Goal: Complete application form

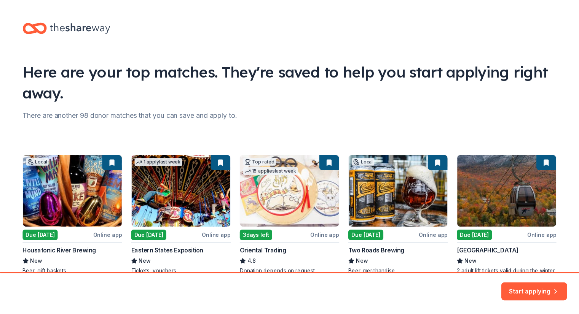
scroll to position [47, 0]
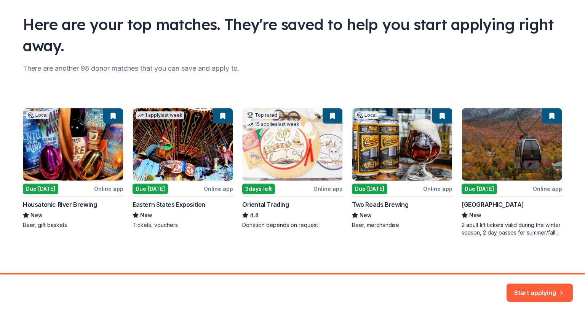
click at [477, 187] on div "Local Due tomorrow Online app Housatonic River Brewing New Beer, gift baskets 1…" at bounding box center [292, 172] width 539 height 129
click at [480, 166] on div "Local Due tomorrow Online app Housatonic River Brewing New Beer, gift baskets 1…" at bounding box center [292, 172] width 539 height 129
click at [551, 191] on div "Local Due tomorrow Online app Housatonic River Brewing New Beer, gift baskets 1…" at bounding box center [292, 172] width 539 height 129
click at [513, 206] on div "Local Due tomorrow Online app Housatonic River Brewing New Beer, gift baskets 1…" at bounding box center [292, 172] width 539 height 129
click at [484, 229] on div "Local Due tomorrow Online app Housatonic River Brewing New Beer, gift baskets 1…" at bounding box center [292, 172] width 539 height 129
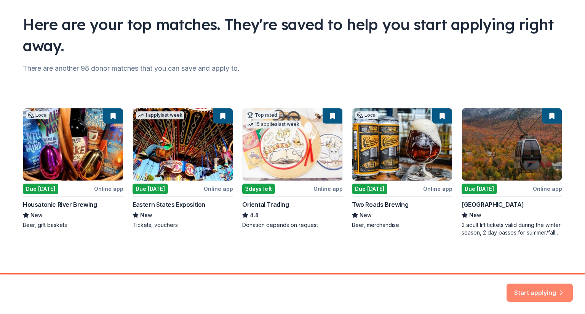
click at [536, 294] on button "Start applying" at bounding box center [539, 288] width 66 height 18
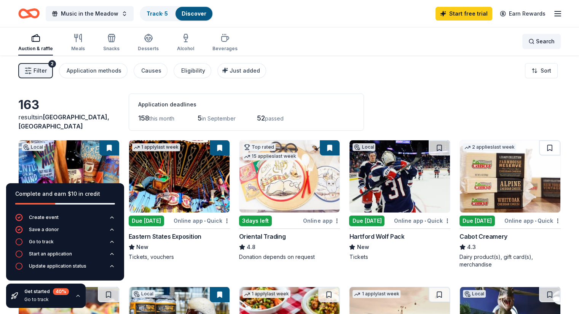
click at [528, 45] on div "Search" at bounding box center [541, 41] width 26 height 9
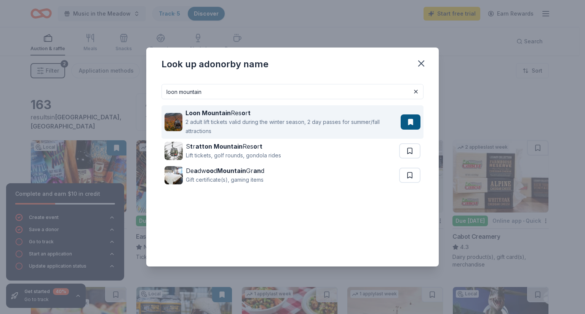
type input "loon mountain"
click at [218, 122] on div "2 adult lift tickets valid during the winter season, 2 day passes for summer/fa…" at bounding box center [291, 127] width 212 height 18
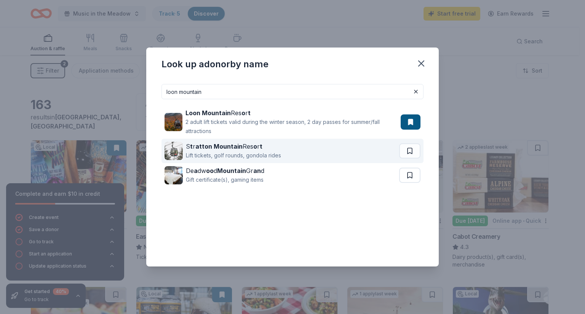
click at [224, 154] on div "Lift tickets, golf rounds, gondola rides" at bounding box center [233, 155] width 95 height 9
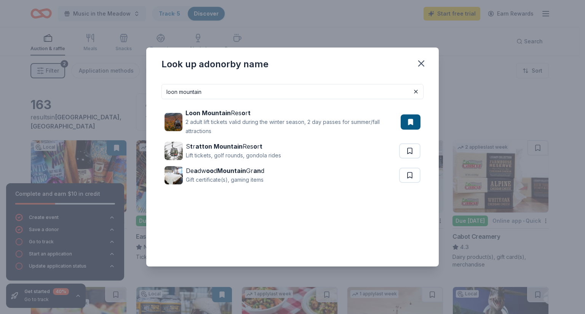
click at [231, 95] on input "loon mountain" at bounding box center [292, 91] width 262 height 15
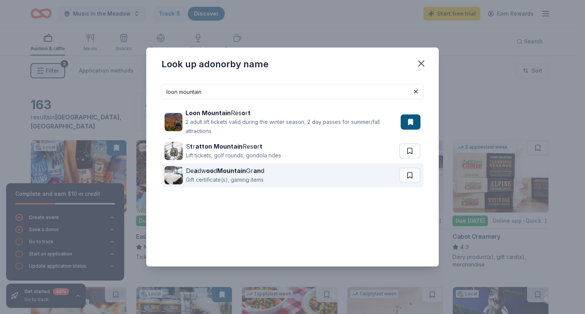
click at [219, 174] on strong "Mountain" at bounding box center [231, 171] width 29 height 8
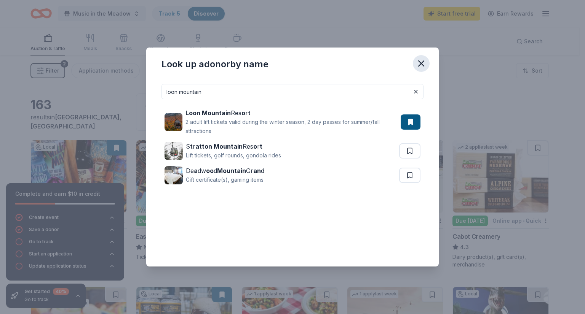
click at [420, 62] on icon "button" at bounding box center [420, 63] width 5 height 5
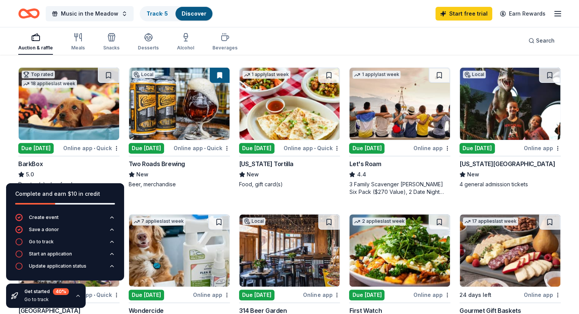
scroll to position [228, 0]
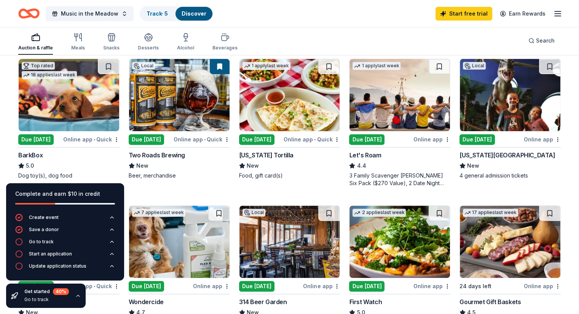
click at [182, 155] on div "Two Roads Brewing" at bounding box center [157, 155] width 56 height 9
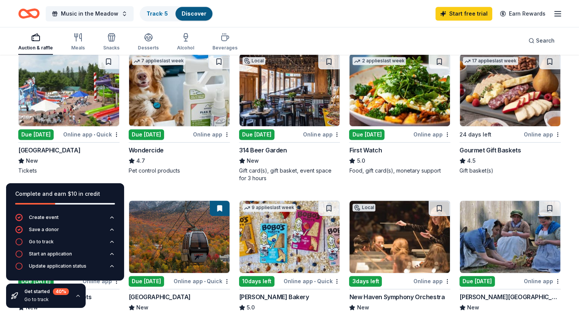
scroll to position [381, 0]
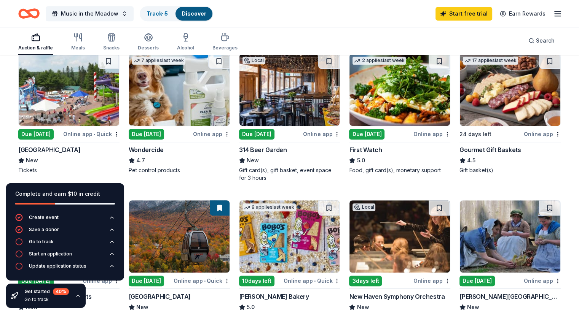
click at [476, 148] on div "Gourmet Gift Baskets" at bounding box center [490, 149] width 61 height 9
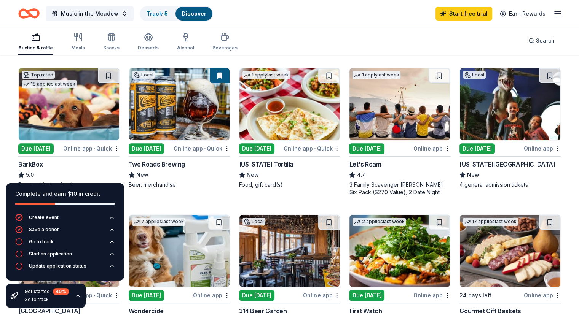
scroll to position [228, 0]
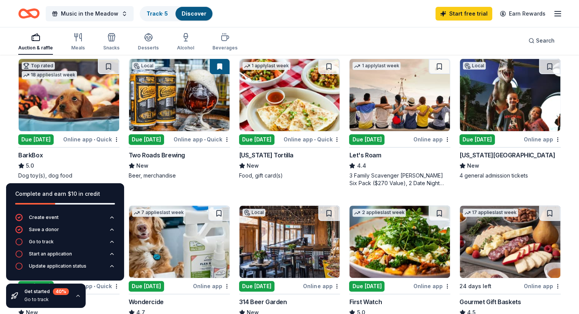
click at [43, 153] on div "BarkBox" at bounding box center [30, 155] width 24 height 9
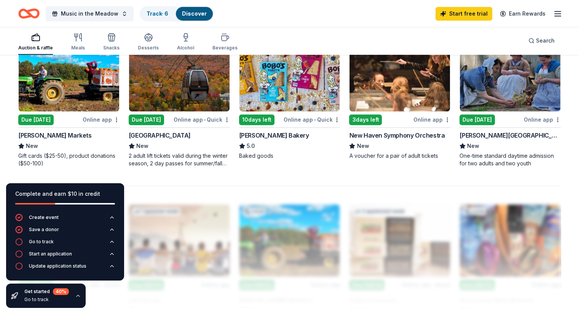
scroll to position [533, 0]
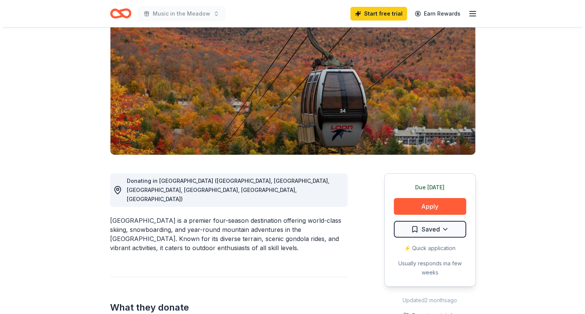
scroll to position [114, 0]
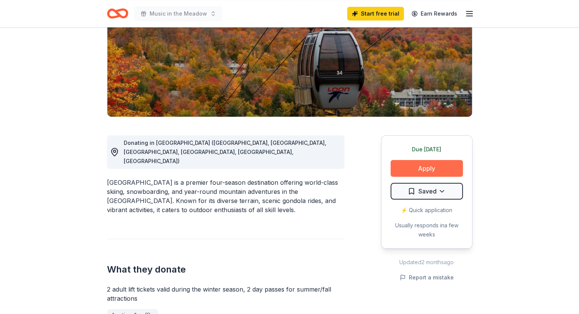
click at [429, 165] on button "Apply" at bounding box center [427, 168] width 72 height 17
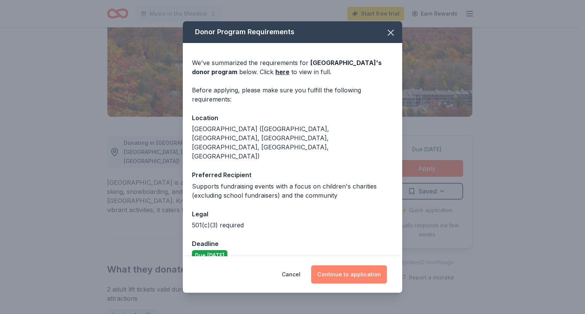
click at [360, 267] on button "Continue to application" at bounding box center [349, 275] width 76 height 18
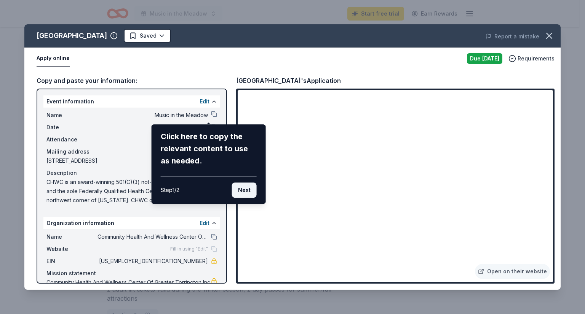
click at [241, 192] on button "Next" at bounding box center [244, 190] width 25 height 15
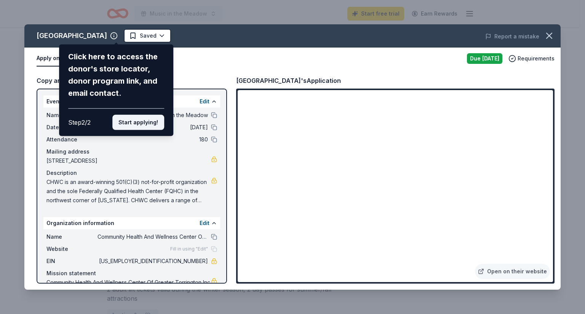
click at [144, 123] on button "Start applying!" at bounding box center [138, 122] width 52 height 15
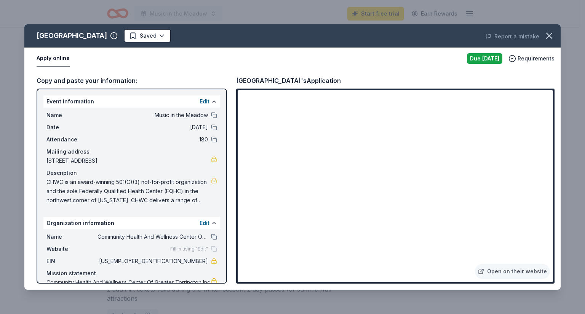
click at [309, 205] on div "Loon Mountain Resort Saved Report a mistake Apply online Due tomorrow Requireme…" at bounding box center [292, 157] width 536 height 266
click at [504, 272] on link "Open on their website" at bounding box center [512, 271] width 75 height 15
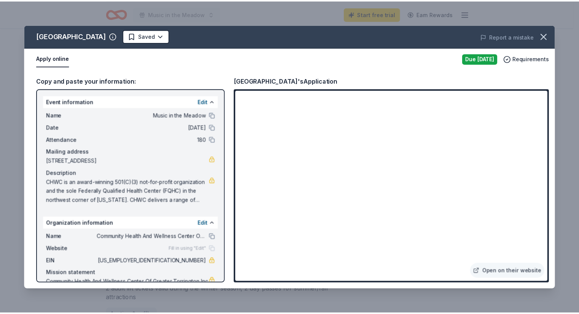
scroll to position [31, 0]
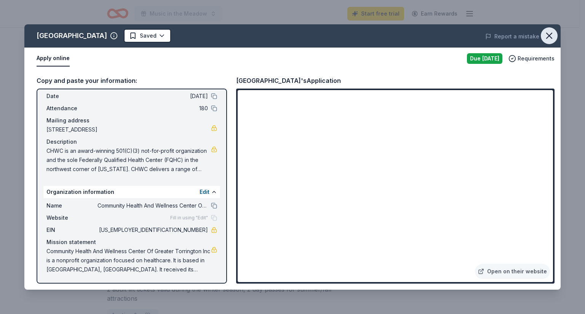
click at [551, 35] on icon "button" at bounding box center [549, 35] width 11 height 11
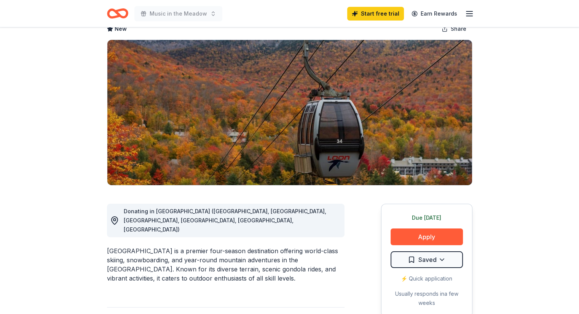
scroll to position [0, 0]
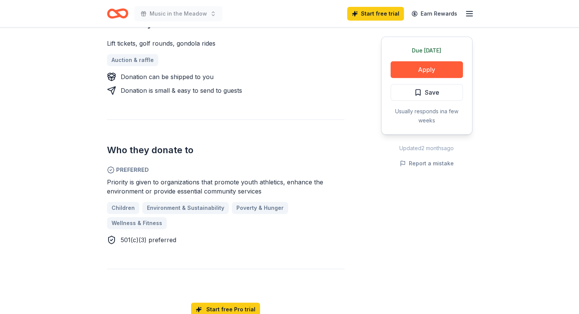
scroll to position [343, 0]
click at [402, 69] on button "Apply" at bounding box center [427, 69] width 72 height 17
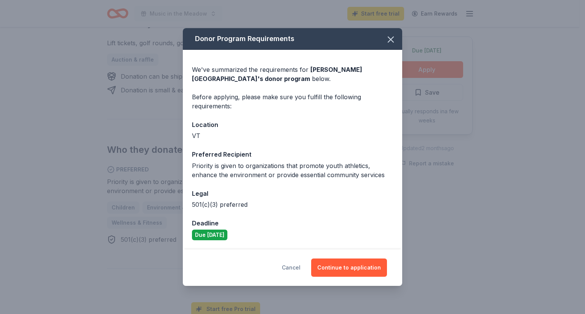
click at [292, 267] on button "Cancel" at bounding box center [291, 268] width 19 height 18
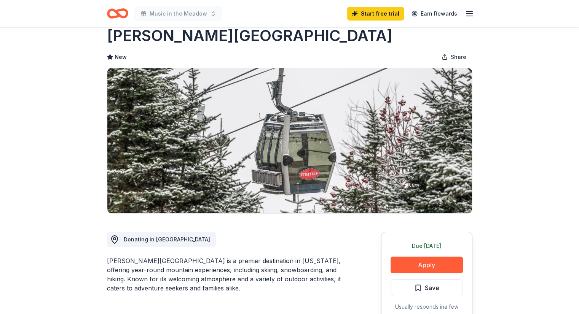
scroll to position [0, 0]
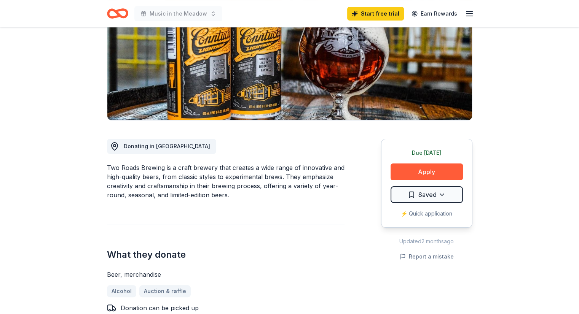
scroll to position [152, 0]
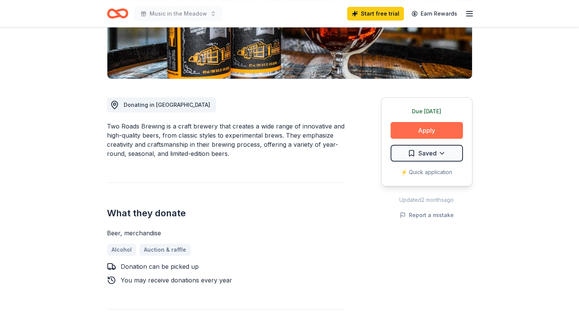
click at [418, 131] on button "Apply" at bounding box center [427, 130] width 72 height 17
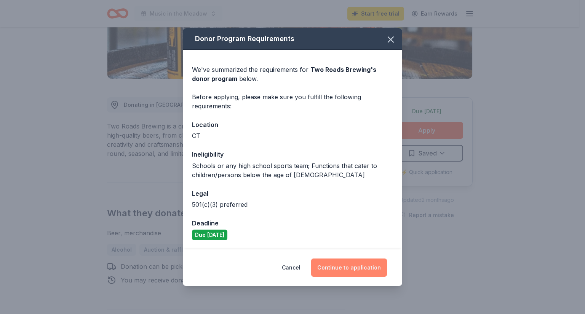
click at [345, 271] on button "Continue to application" at bounding box center [349, 268] width 76 height 18
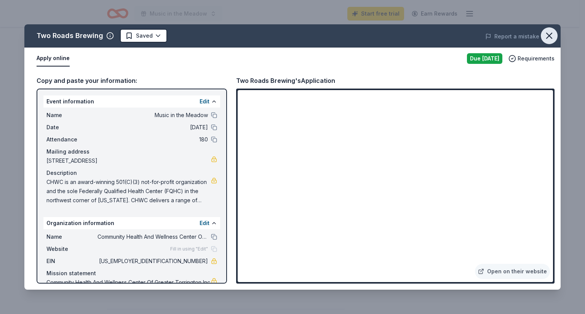
click at [545, 34] on icon "button" at bounding box center [549, 35] width 11 height 11
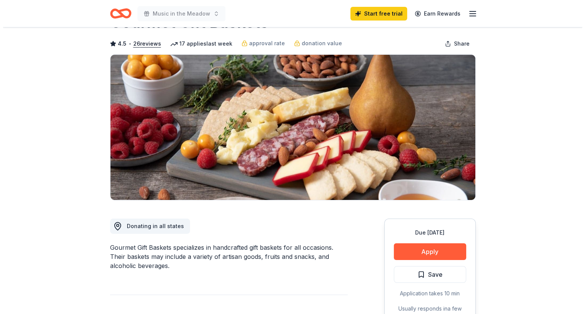
scroll to position [76, 0]
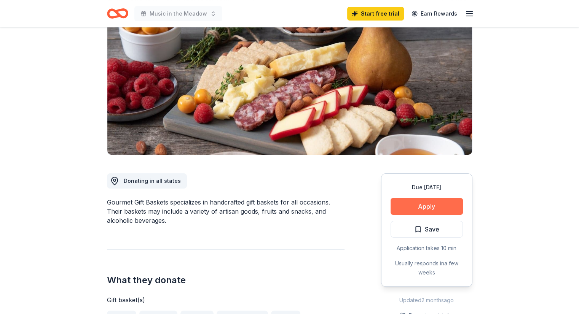
click at [416, 208] on button "Apply" at bounding box center [427, 206] width 72 height 17
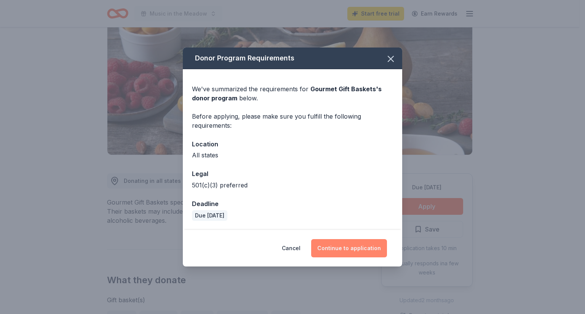
click at [357, 252] on button "Continue to application" at bounding box center [349, 248] width 76 height 18
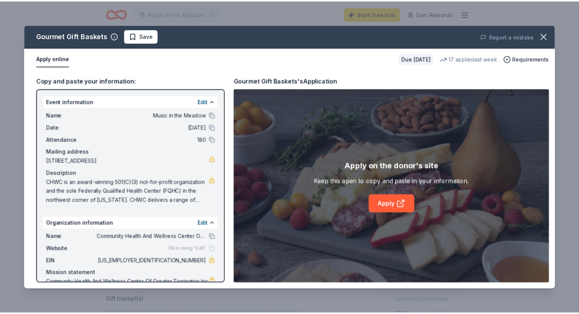
scroll to position [31, 0]
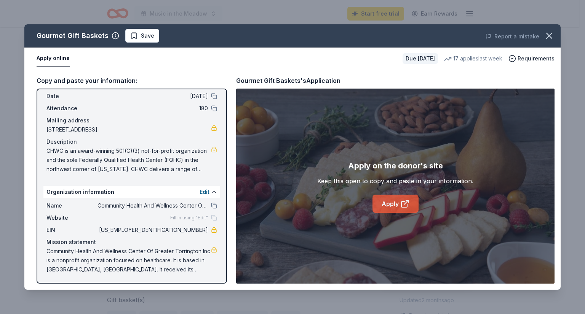
click at [394, 200] on link "Apply" at bounding box center [395, 204] width 46 height 18
click at [554, 38] on icon "button" at bounding box center [549, 35] width 11 height 11
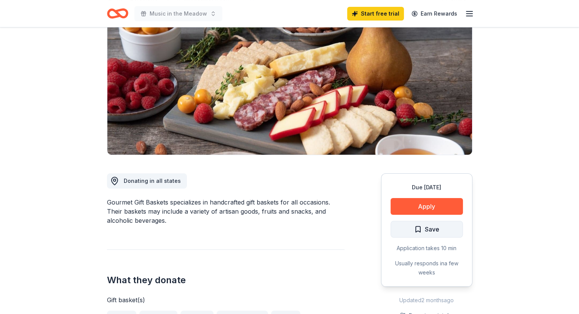
click at [404, 227] on button "Save" at bounding box center [427, 229] width 72 height 17
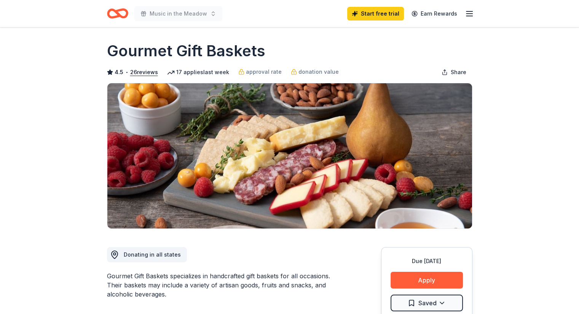
scroll to position [0, 0]
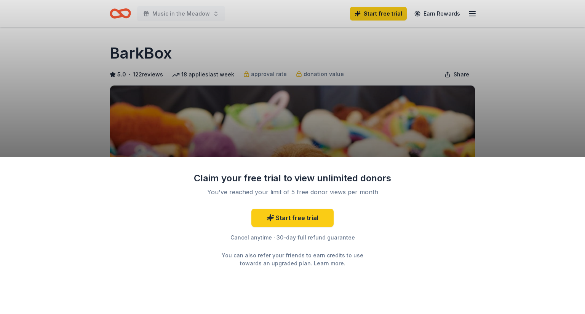
click at [59, 127] on div "Claim your free trial to view unlimited donors You've reached your limit of 5 f…" at bounding box center [292, 157] width 585 height 314
